Goal: Find specific page/section: Find specific page/section

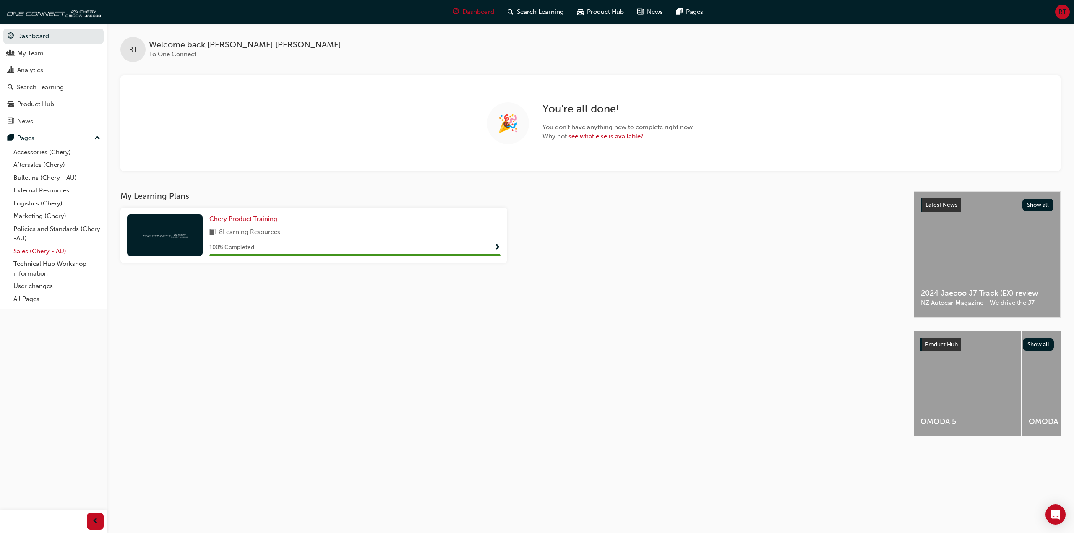
click at [60, 253] on link "Sales (Chery - AU)" at bounding box center [57, 251] width 94 height 13
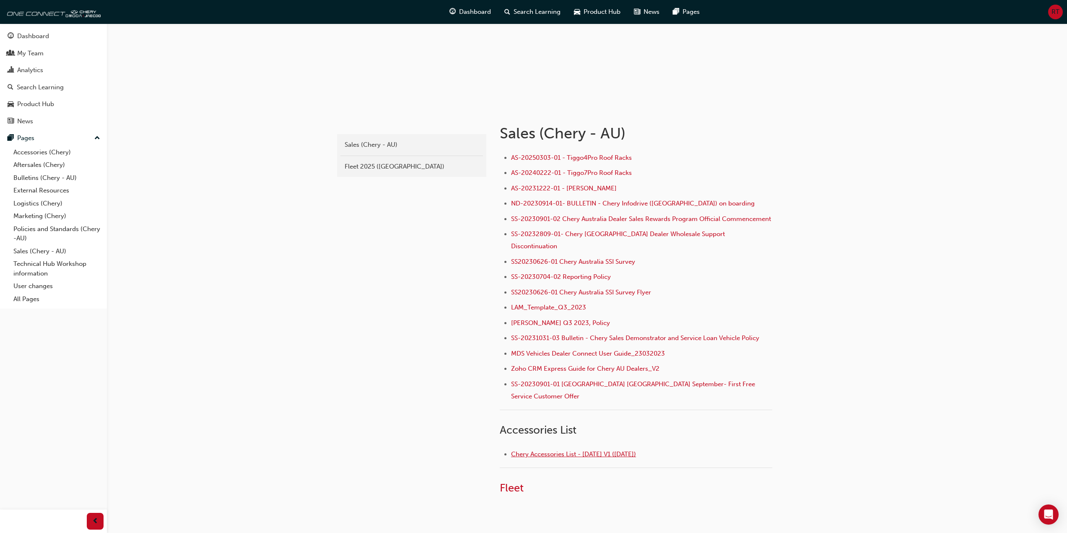
scroll to position [121, 0]
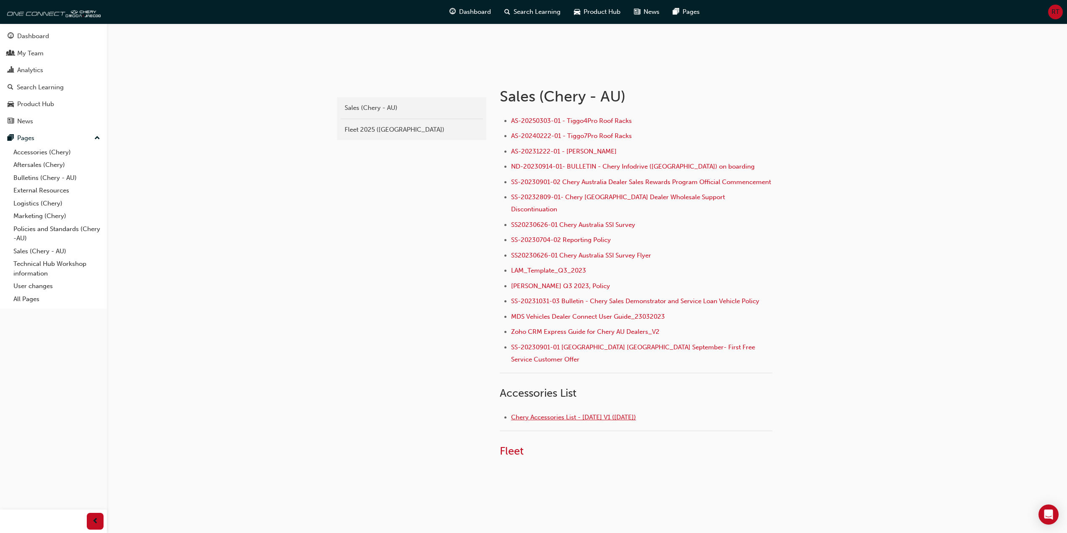
click at [630, 414] on span "Chery Accessories List - [DATE] V1 ([DATE])" at bounding box center [573, 418] width 125 height 8
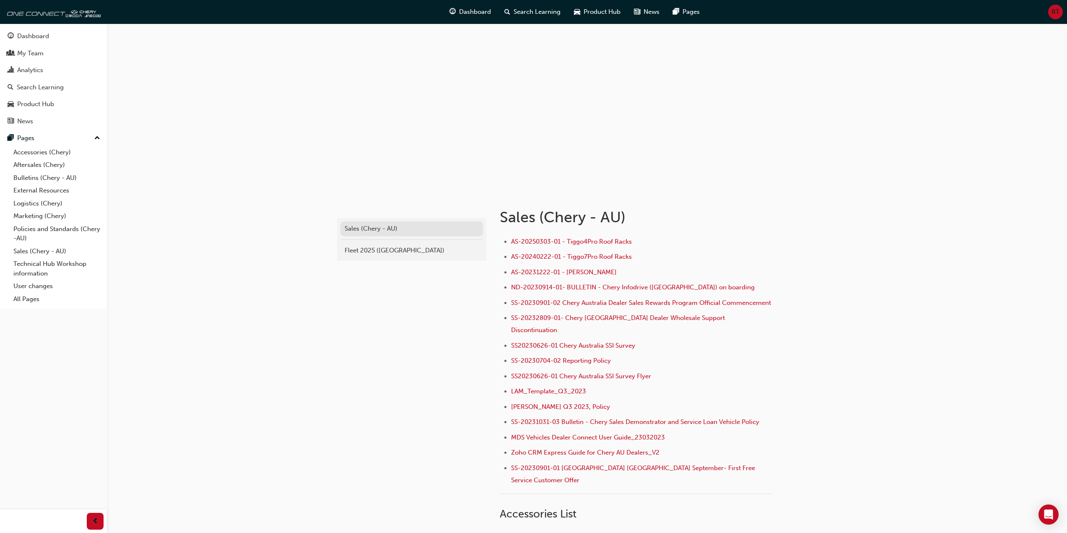
click at [393, 231] on div "Sales (Chery - AU)" at bounding box center [412, 229] width 134 height 10
click at [591, 240] on span "AS-20250303-01 - Tiggo4Pro Roof Racks" at bounding box center [571, 242] width 121 height 8
